Goal: Task Accomplishment & Management: Manage account settings

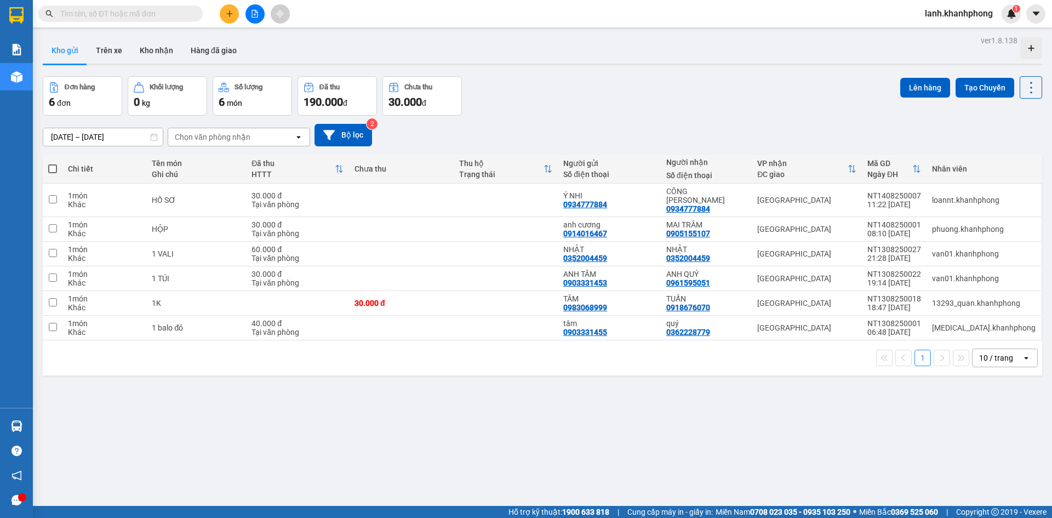
click at [941, 14] on span "lanh.khanhphong" at bounding box center [958, 14] width 85 height 14
click at [939, 33] on span "Đăng xuất" at bounding box center [963, 34] width 63 height 12
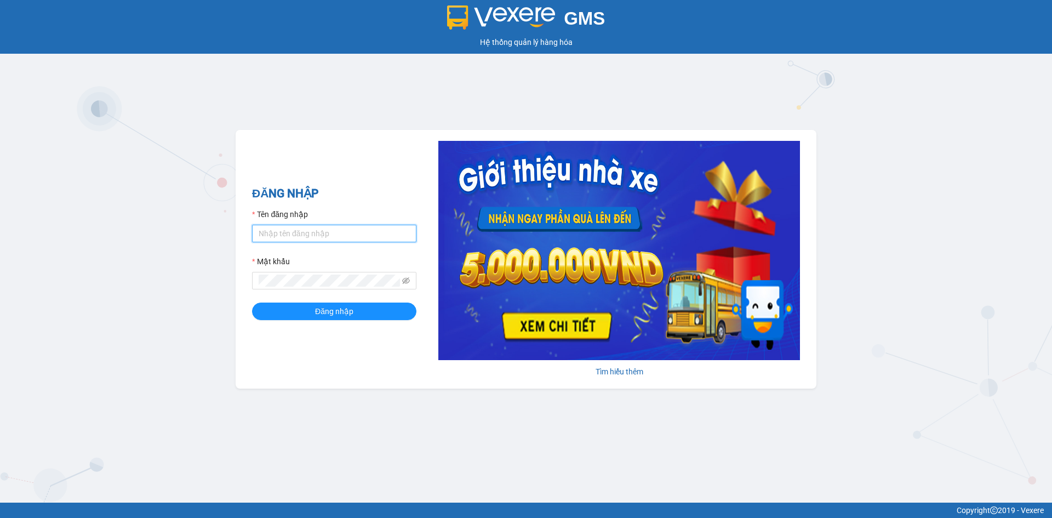
click at [319, 233] on input "Tên đăng nhập" at bounding box center [334, 234] width 164 height 18
type input "phuong.khanhphong"
click at [252, 302] on button "Đăng nhập" at bounding box center [334, 311] width 164 height 18
